Goal: Transaction & Acquisition: Purchase product/service

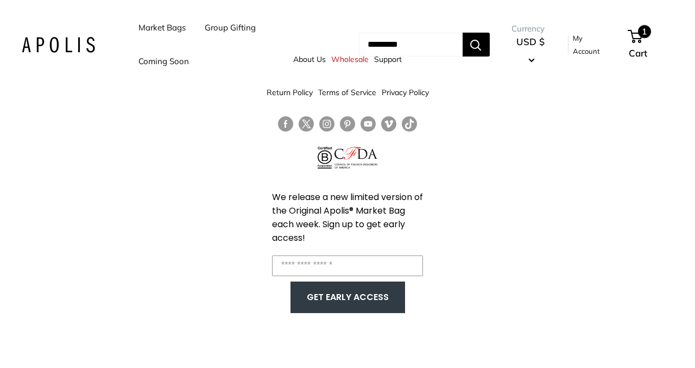
click at [635, 39] on span "1" at bounding box center [635, 36] width 15 height 13
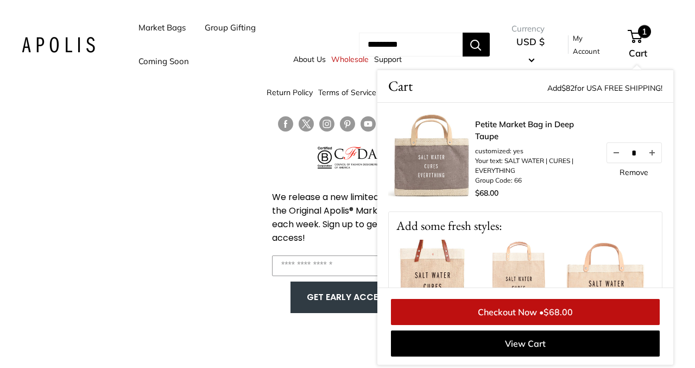
click at [505, 123] on link "Petite Market Bag in Deep Taupe" at bounding box center [534, 130] width 119 height 24
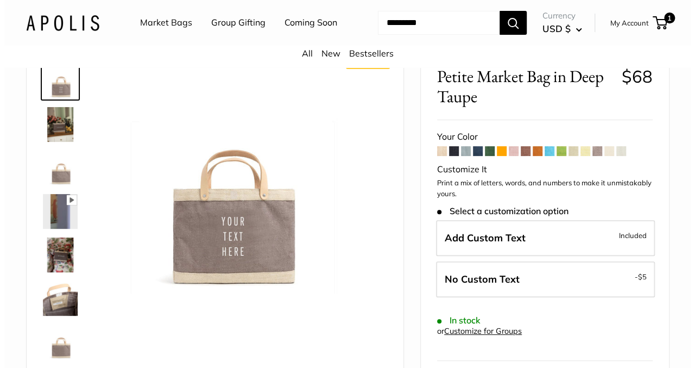
scroll to position [65, 0]
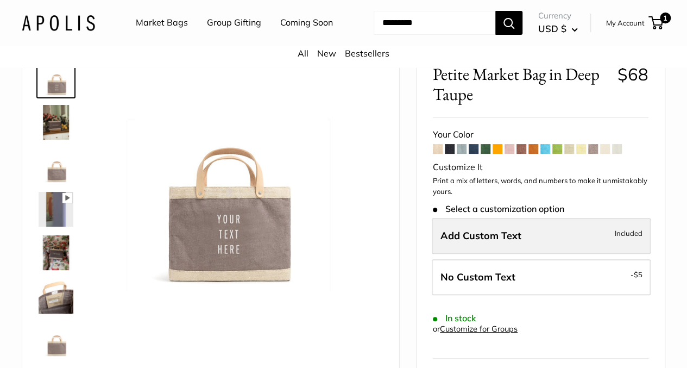
click at [545, 244] on label "Add Custom Text Included" at bounding box center [541, 236] width 219 height 36
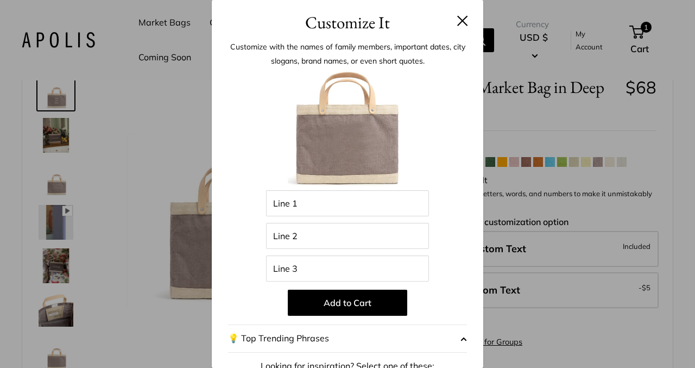
click at [460, 339] on span "button" at bounding box center [463, 338] width 7 height 16
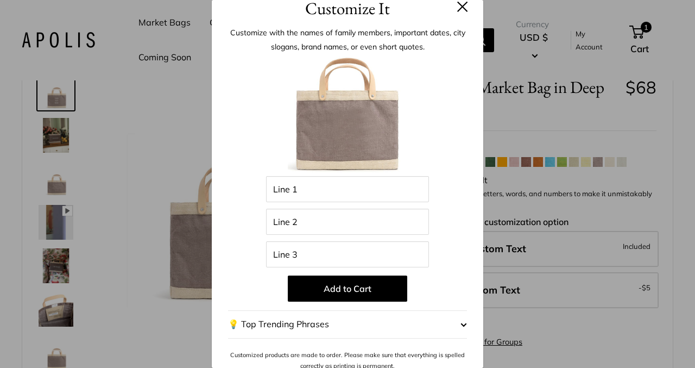
scroll to position [22, 0]
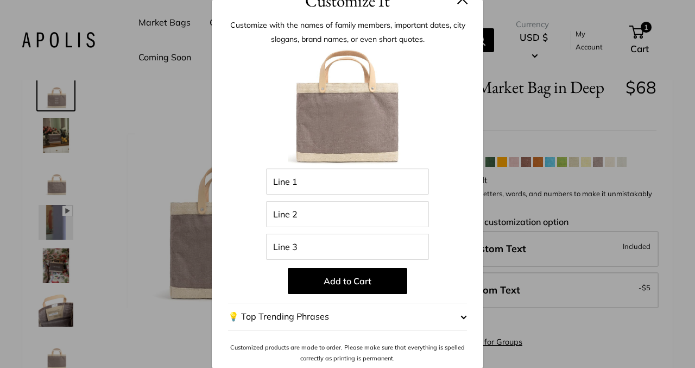
click at [460, 316] on span "button" at bounding box center [463, 316] width 7 height 16
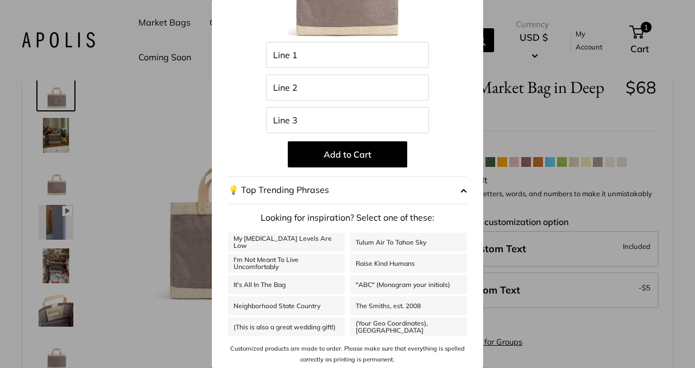
scroll to position [149, 0]
click at [460, 191] on span "button" at bounding box center [463, 189] width 7 height 16
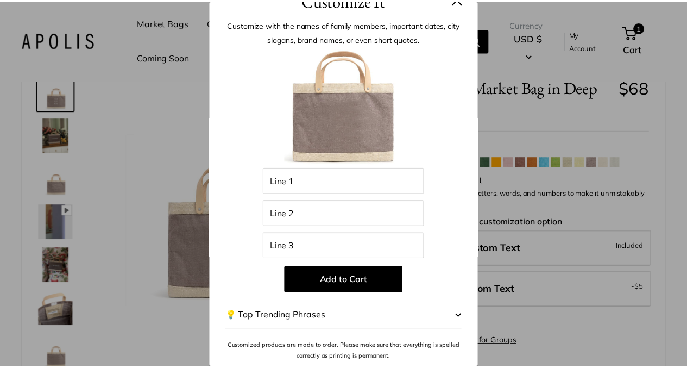
scroll to position [22, 0]
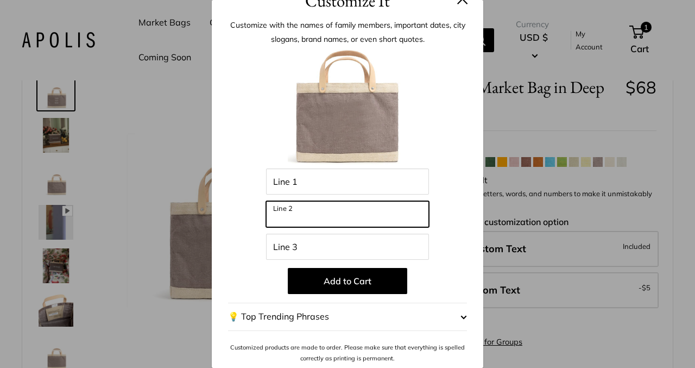
click at [307, 218] on input "Line 2" at bounding box center [347, 214] width 163 height 26
type input "*"
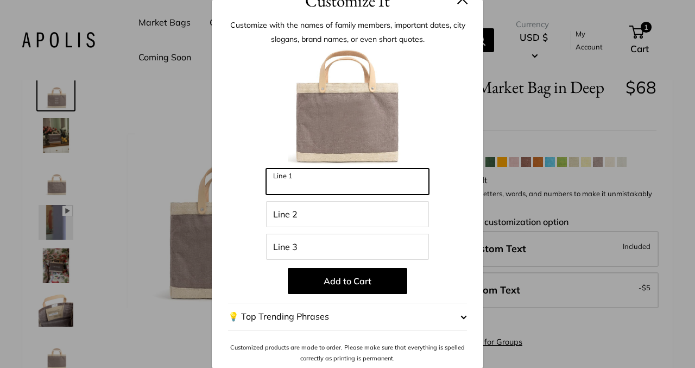
click at [296, 181] on input "Line 1" at bounding box center [347, 181] width 163 height 26
type input "**********"
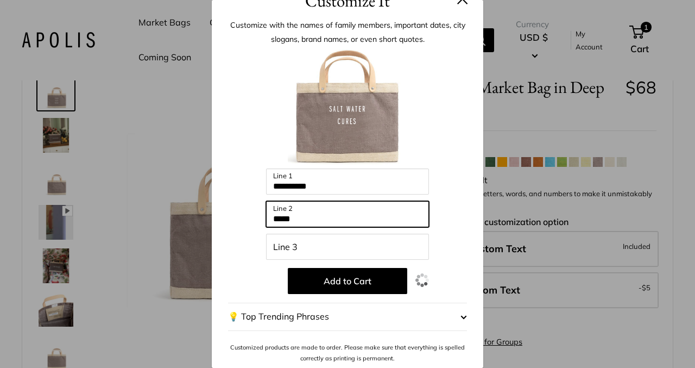
type input "*****"
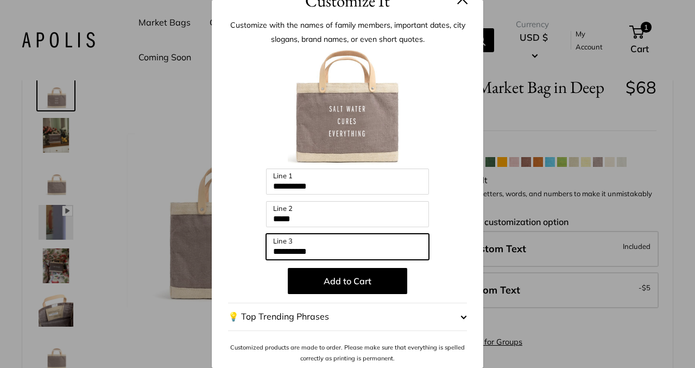
type input "**********"
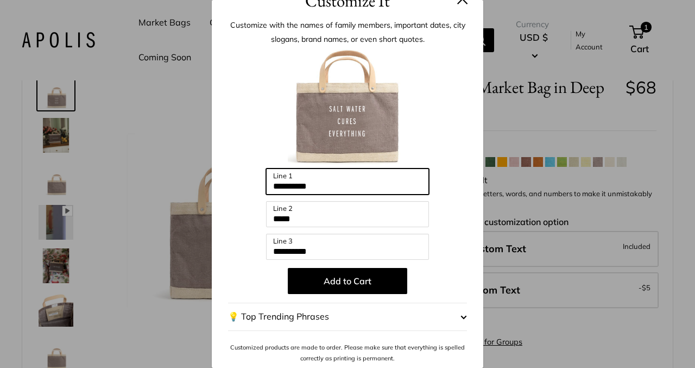
click at [303, 186] on input "**********" at bounding box center [347, 181] width 163 height 26
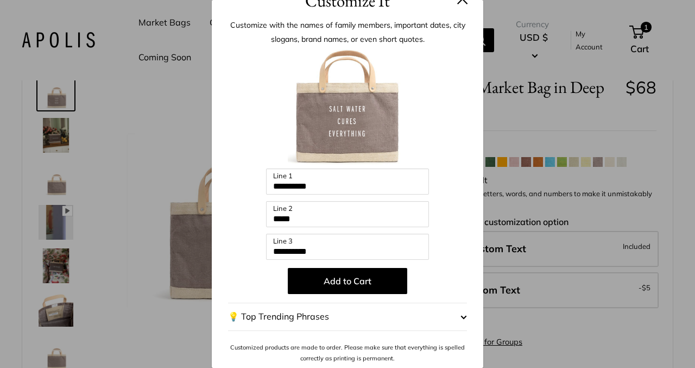
click at [657, 346] on div "**********" at bounding box center [347, 184] width 695 height 368
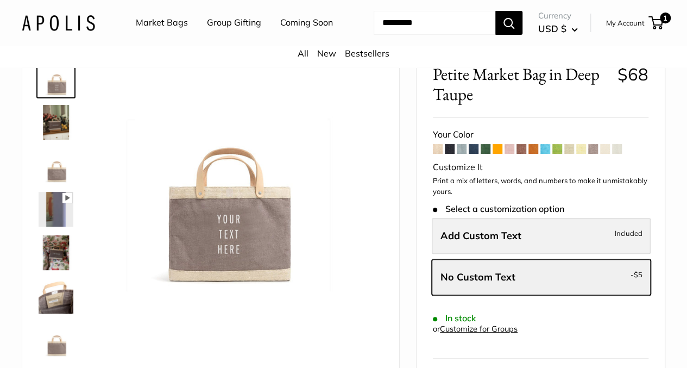
click at [546, 251] on label "Add Custom Text Included" at bounding box center [541, 236] width 219 height 36
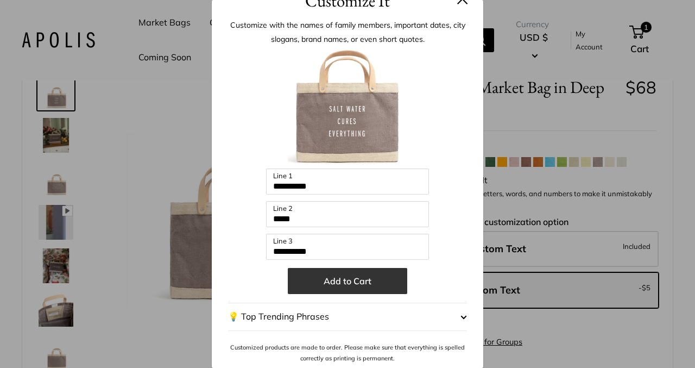
click at [337, 281] on button "Add to Cart" at bounding box center [347, 281] width 119 height 26
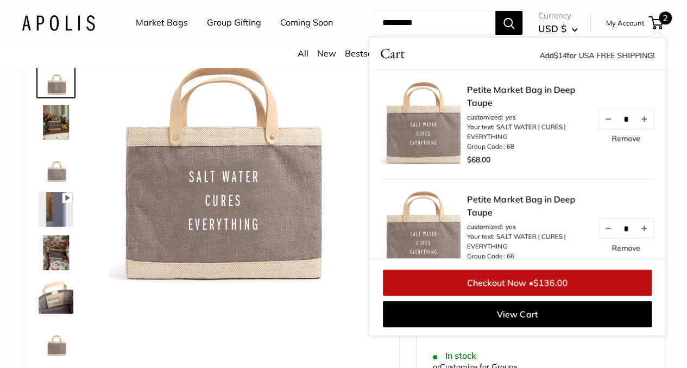
click at [619, 142] on link "Remove" at bounding box center [625, 139] width 29 height 8
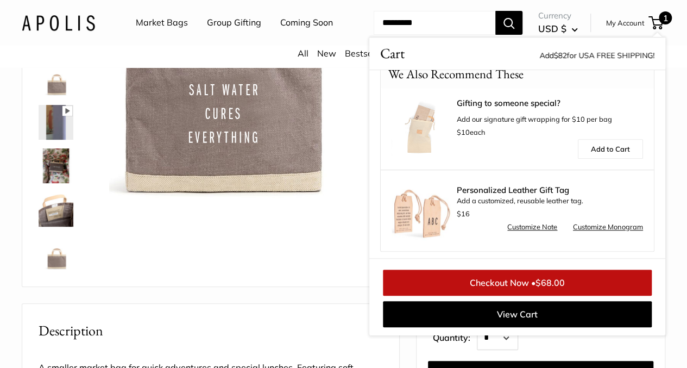
scroll to position [407, 0]
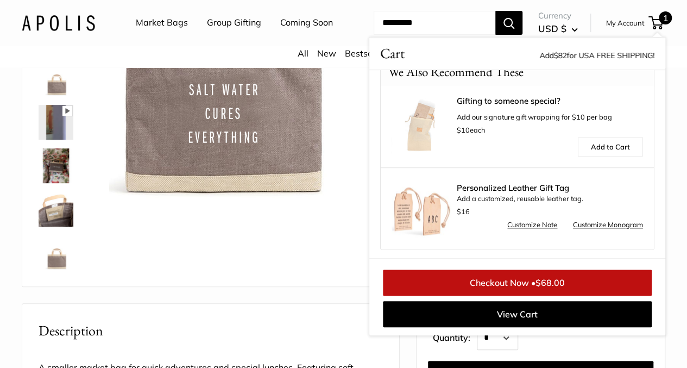
click at [514, 295] on link "Checkout Now • $68.00" at bounding box center [517, 282] width 269 height 26
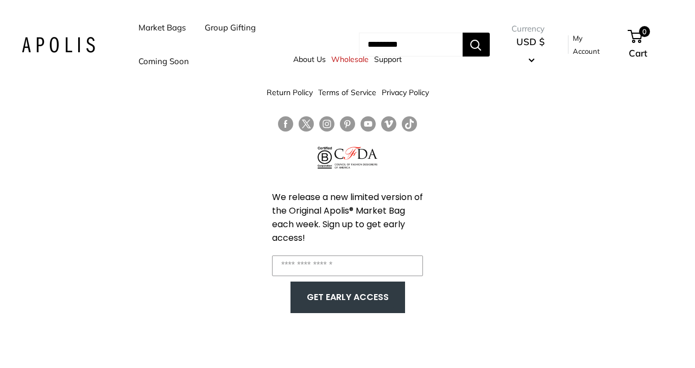
click at [160, 65] on link "Coming Soon" at bounding box center [163, 61] width 50 height 15
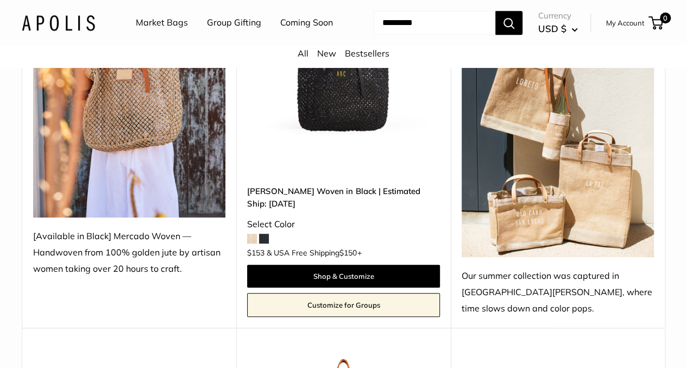
scroll to position [282, 0]
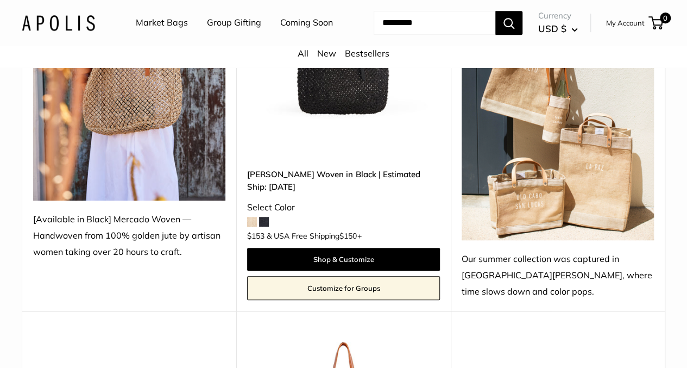
click at [253, 217] on span at bounding box center [252, 222] width 10 height 10
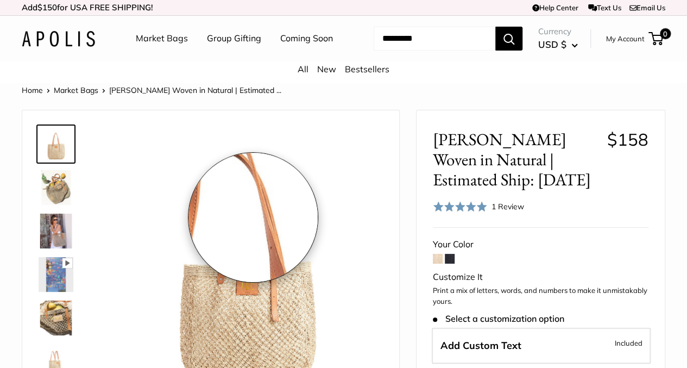
click at [253, 217] on img at bounding box center [246, 263] width 274 height 274
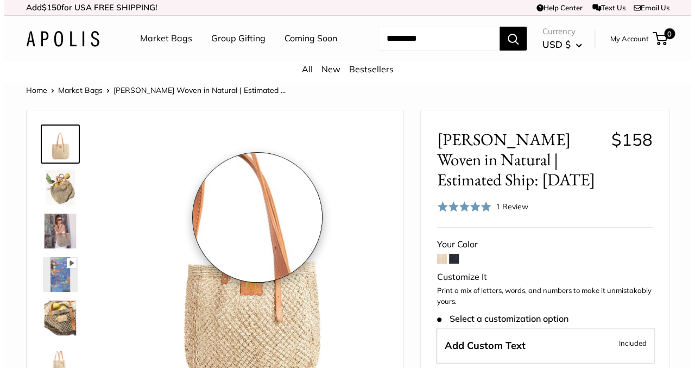
scroll to position [142, 0]
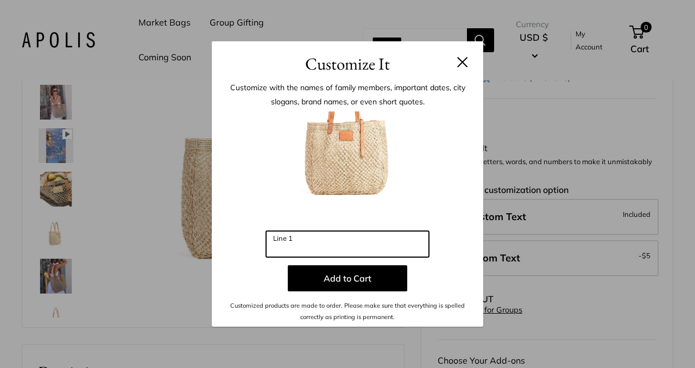
click at [275, 238] on input "Line 1" at bounding box center [347, 244] width 163 height 26
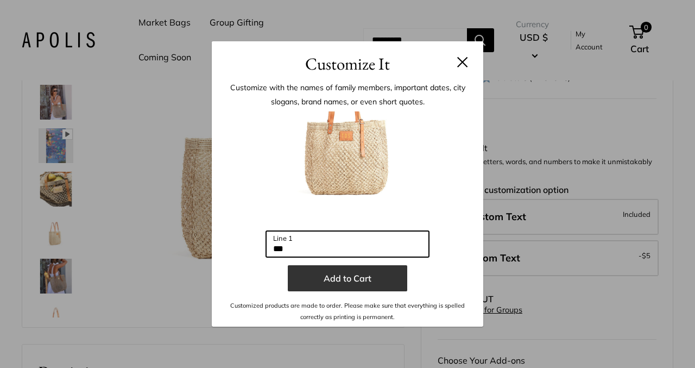
type input "***"
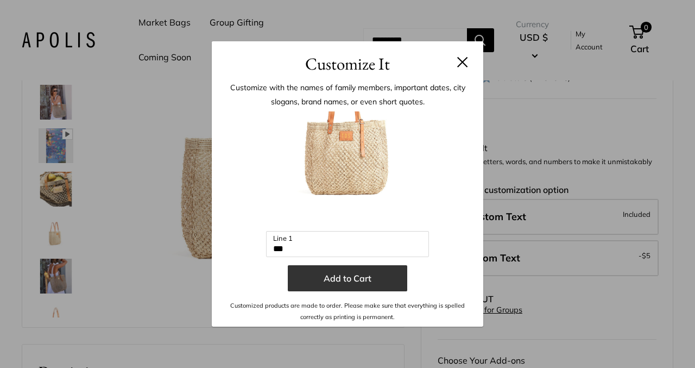
click at [338, 277] on button "Add to Cart" at bounding box center [347, 278] width 119 height 26
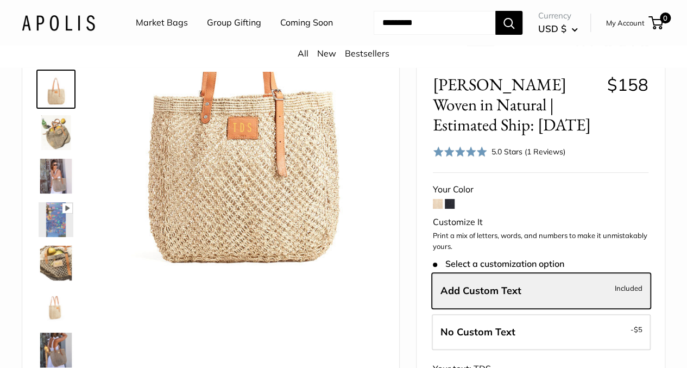
scroll to position [0, 0]
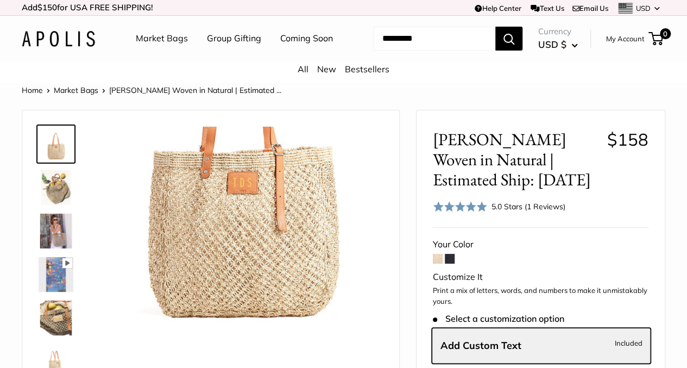
click at [62, 325] on img at bounding box center [56, 317] width 35 height 35
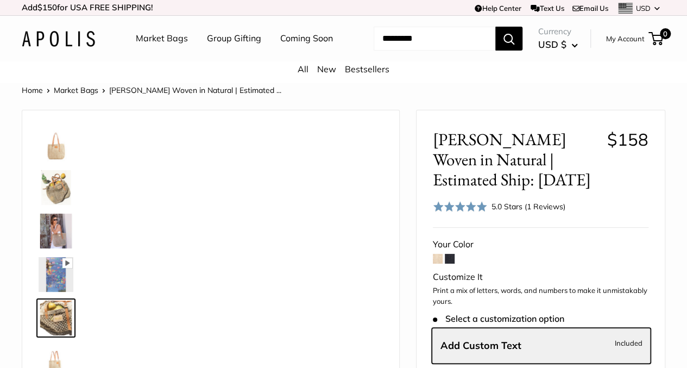
scroll to position [34, 0]
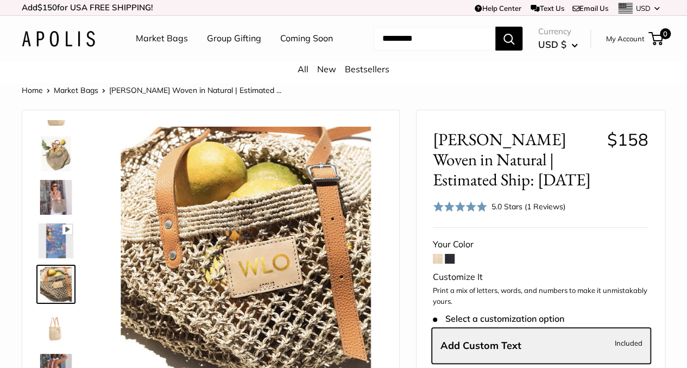
click at [56, 257] on img at bounding box center [56, 240] width 35 height 35
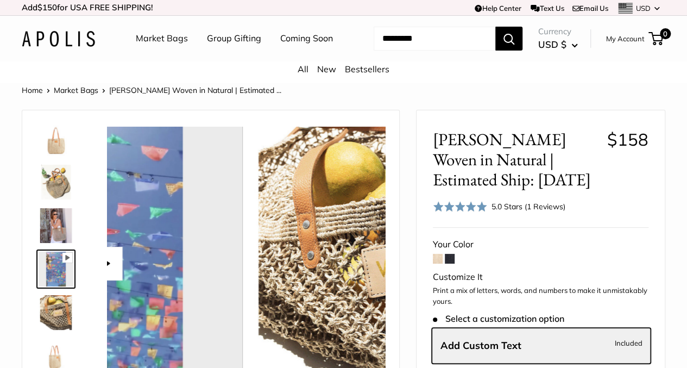
scroll to position [0, 0]
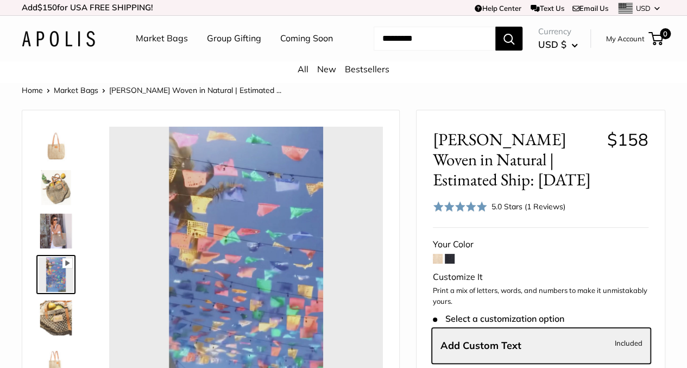
click at [60, 204] on img at bounding box center [56, 187] width 35 height 35
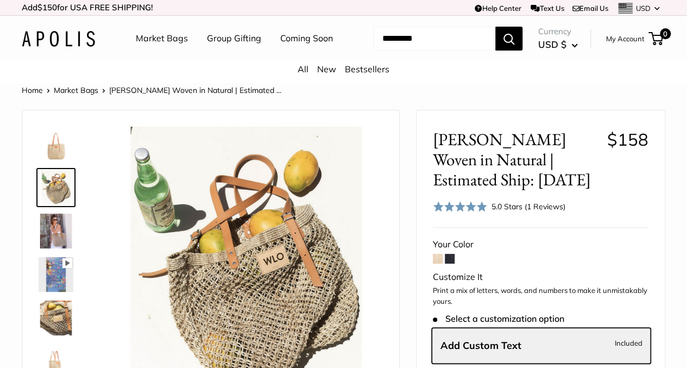
type input "*****"
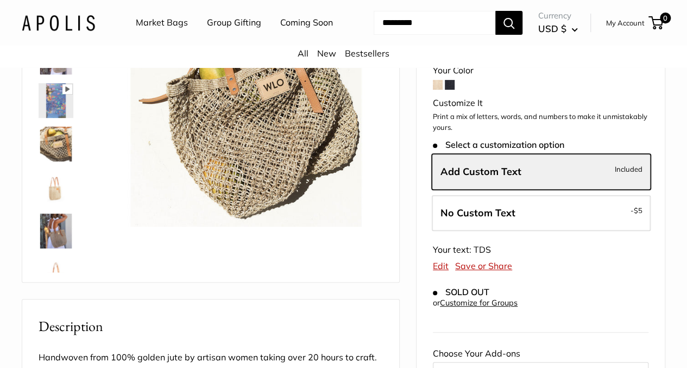
scroll to position [202, 0]
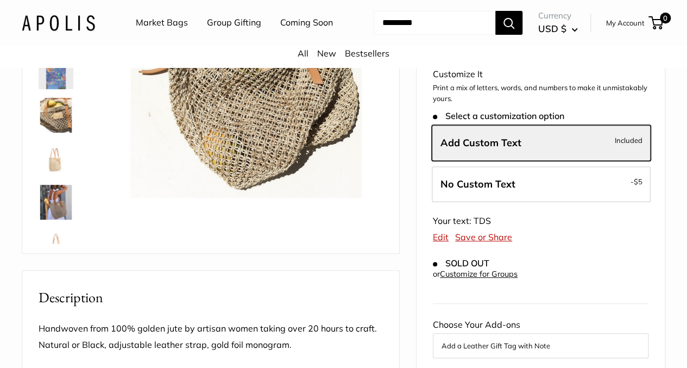
click at [606, 29] on link "My Account" at bounding box center [625, 22] width 39 height 13
